Goal: Ask a question

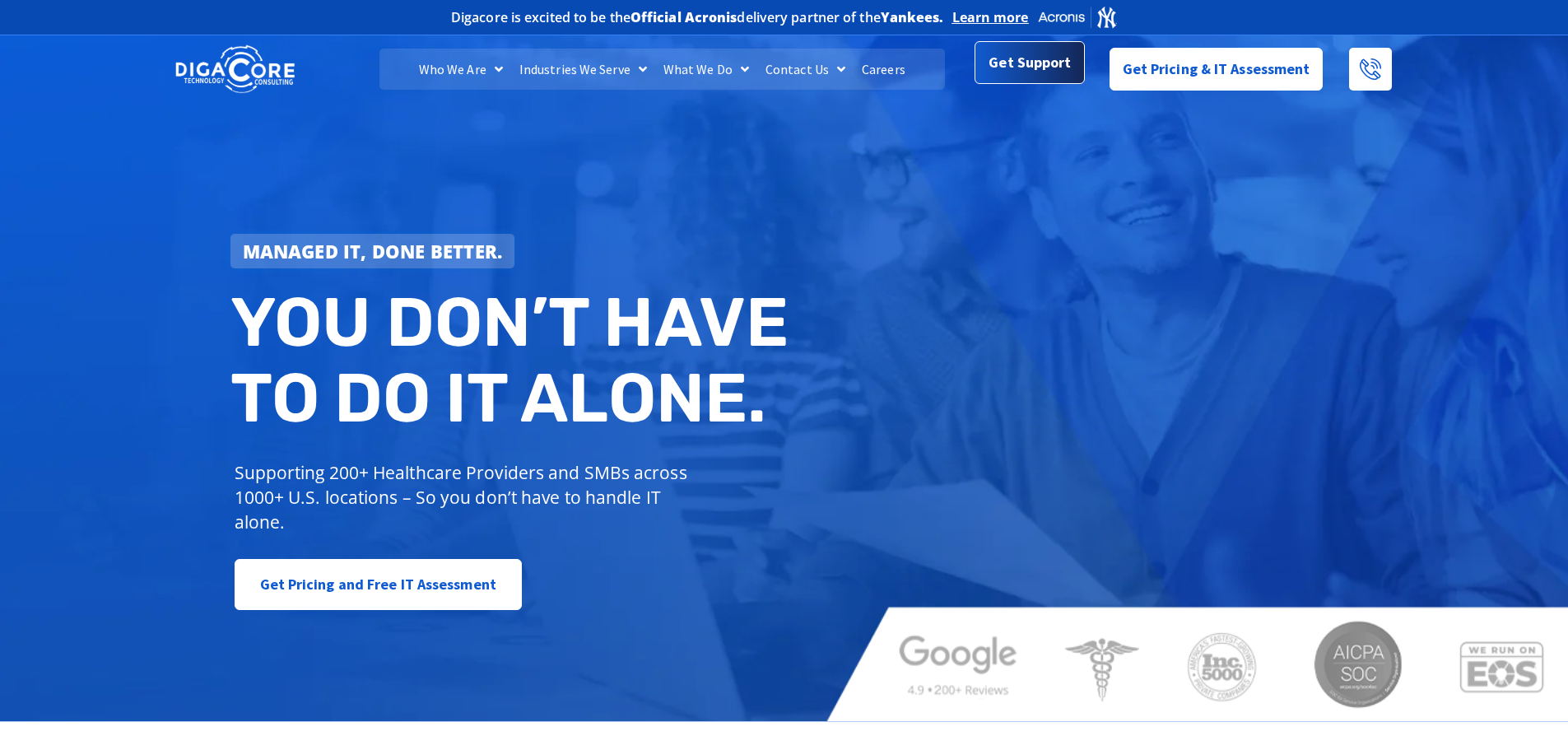
drag, startPoint x: 1044, startPoint y: 68, endPoint x: 882, endPoint y: 20, distance: 169.0
click at [1043, 68] on span "Get Support" at bounding box center [1030, 62] width 82 height 33
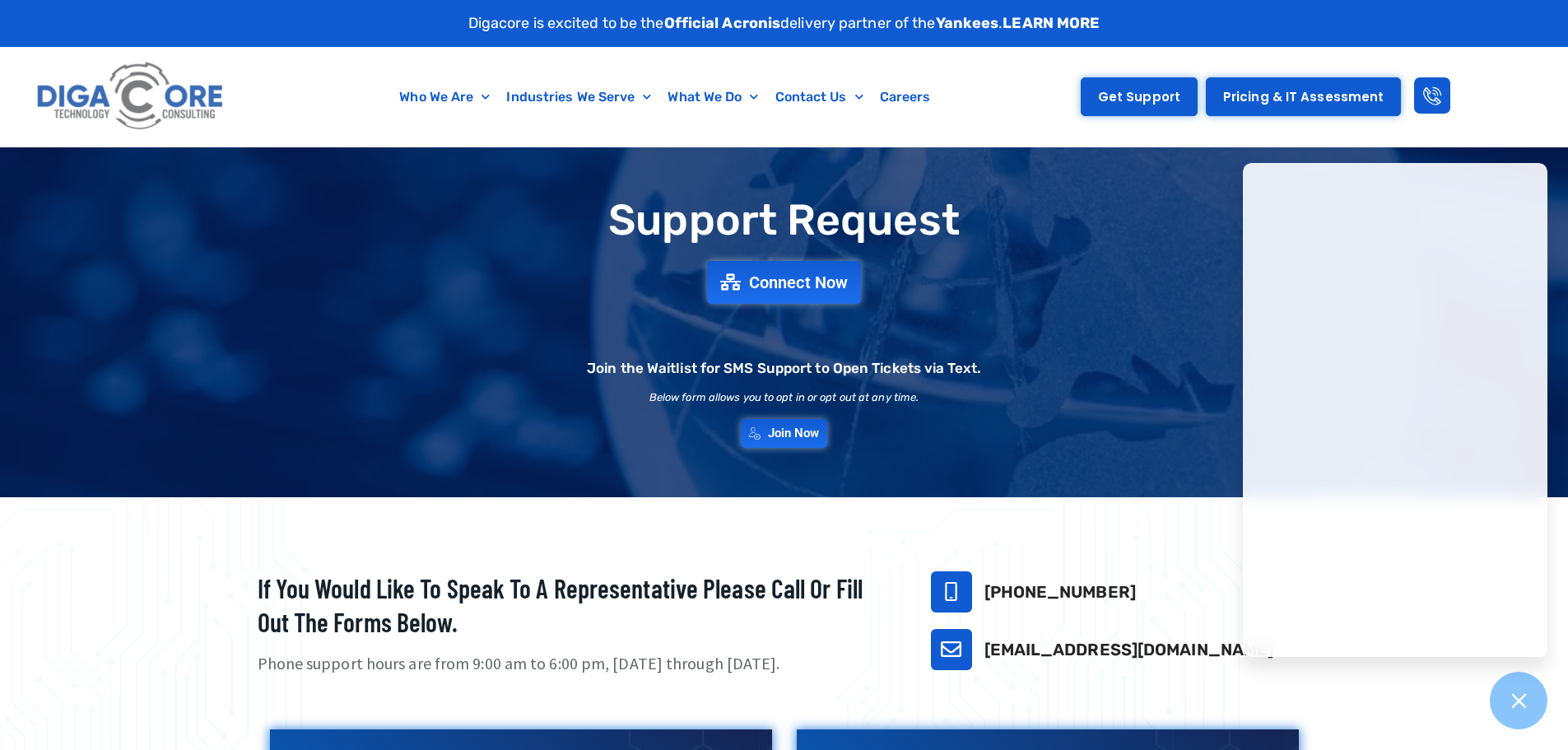
click at [1134, 94] on span "Get Support" at bounding box center [1140, 97] width 82 height 12
